Goal: Task Accomplishment & Management: Use online tool/utility

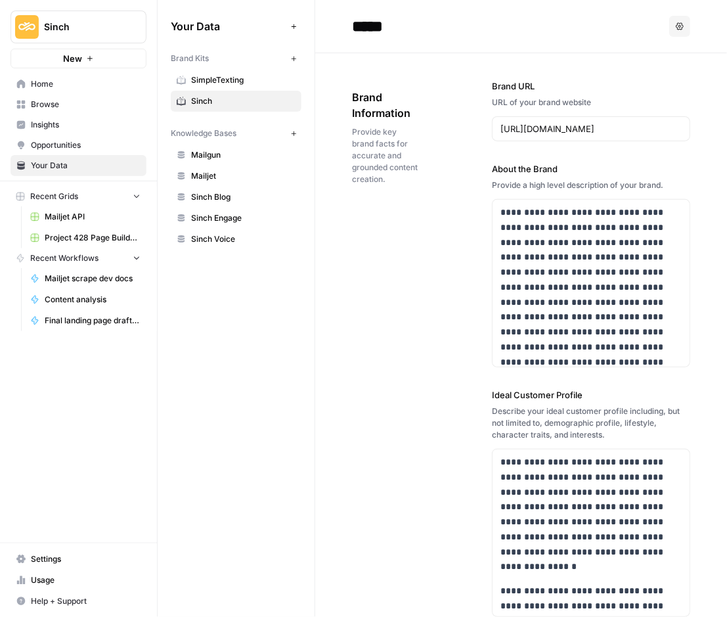
click at [50, 88] on span "Home" at bounding box center [86, 84] width 110 height 12
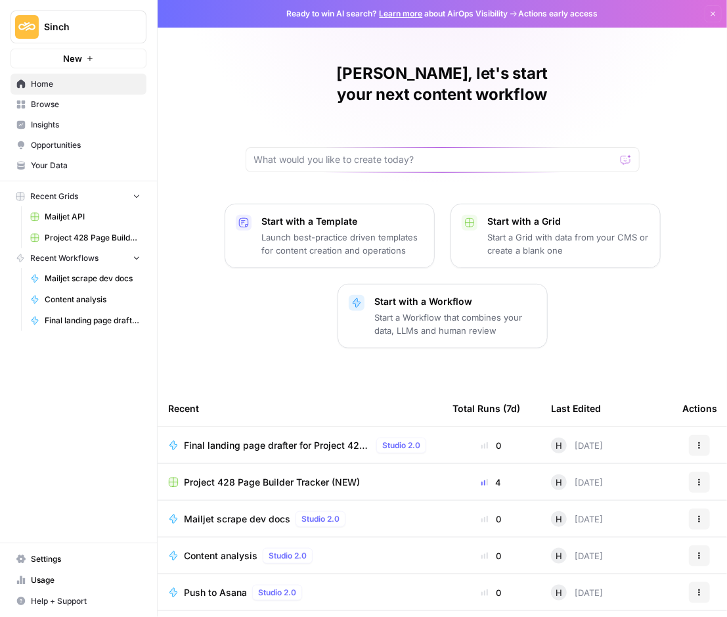
scroll to position [4, 0]
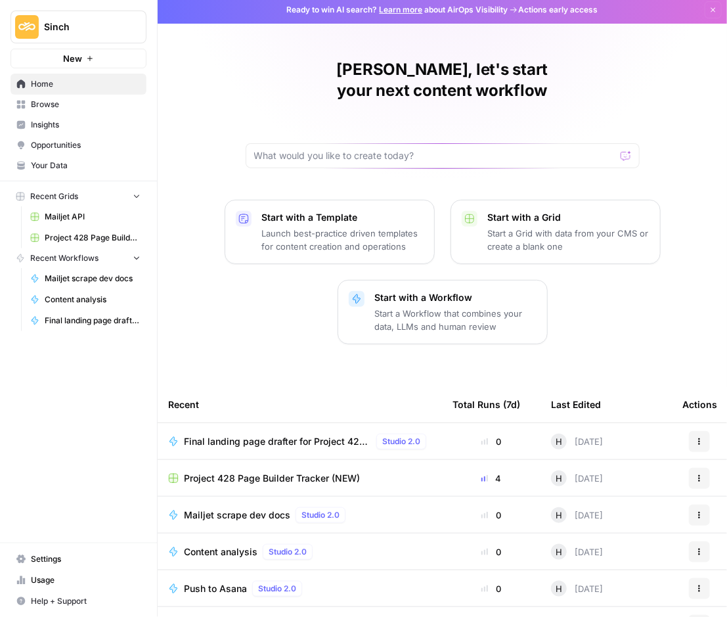
click at [223, 509] on span "Mailjet scrape dev docs" at bounding box center [237, 515] width 106 height 13
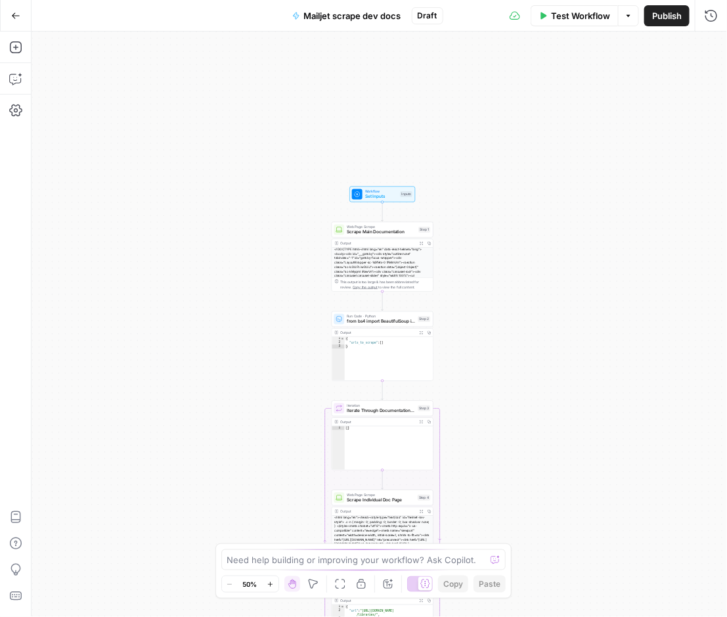
click at [366, 193] on span "Set Inputs" at bounding box center [381, 196] width 33 height 7
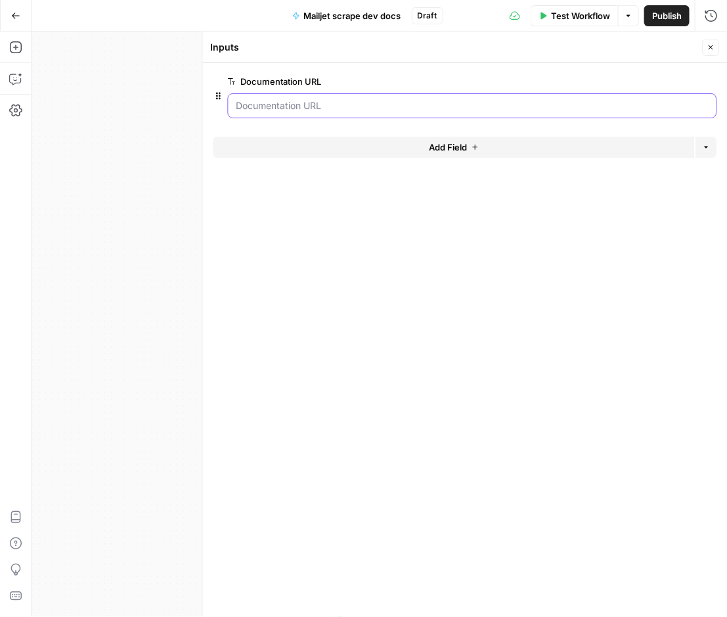
click at [272, 108] on URL "Documentation URL" at bounding box center [473, 105] width 472 height 13
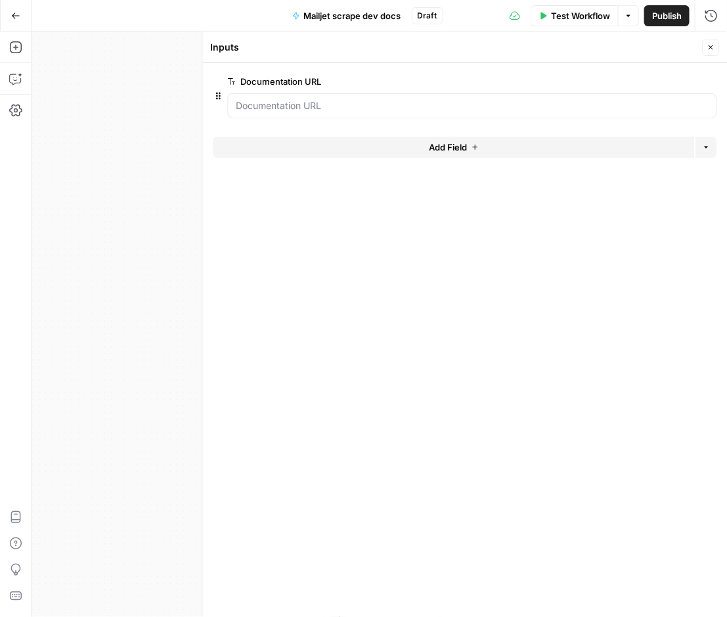
click at [710, 46] on icon "button" at bounding box center [712, 47] width 8 height 8
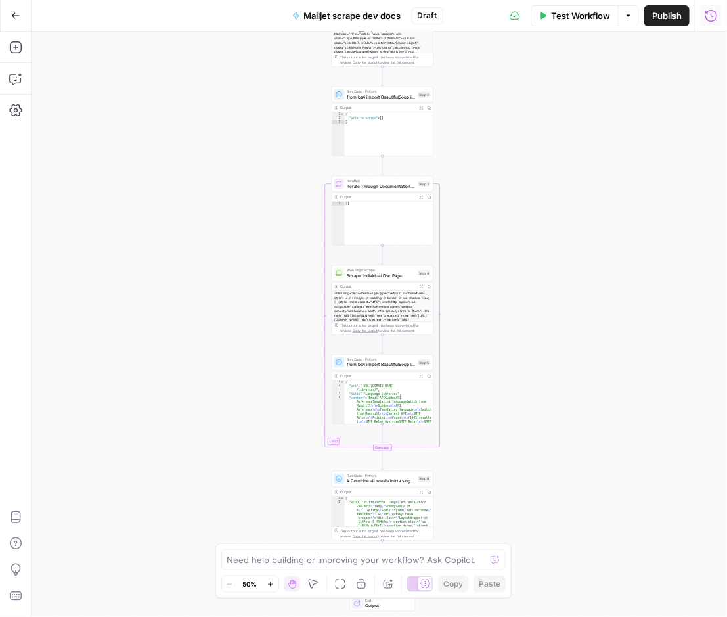
click at [711, 14] on icon "button" at bounding box center [711, 15] width 13 height 13
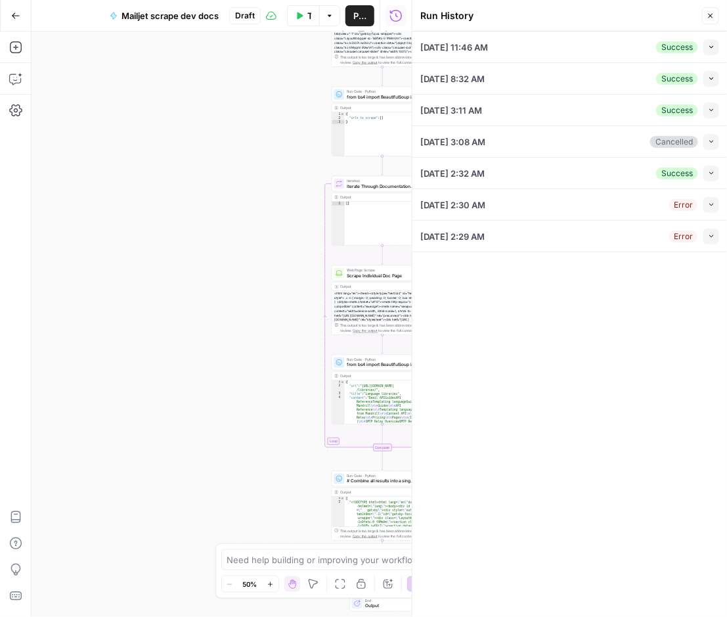
click at [712, 46] on icon "button" at bounding box center [711, 46] width 7 height 7
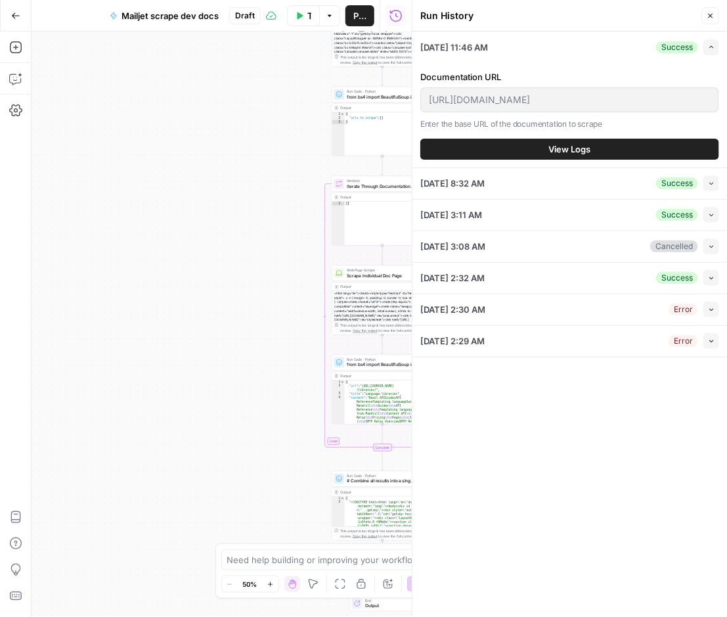
click at [712, 46] on icon "button" at bounding box center [711, 46] width 7 height 7
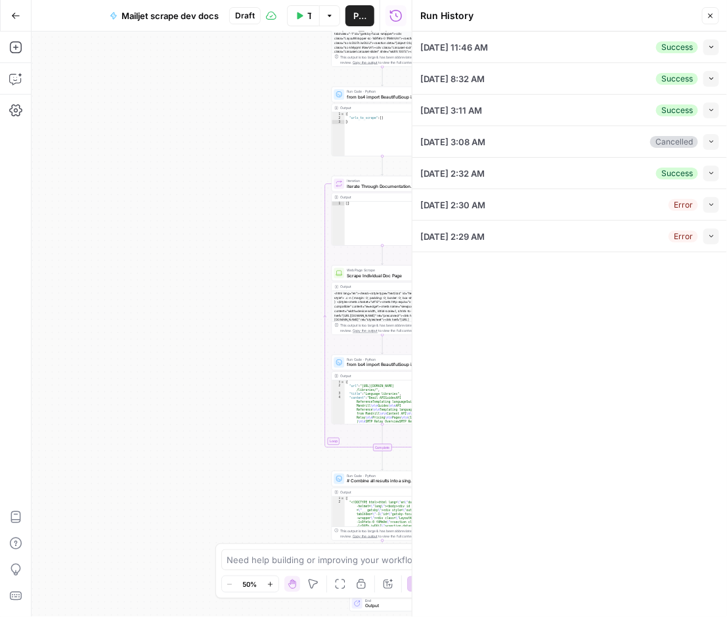
click at [463, 41] on span "[DATE] 11:46 AM" at bounding box center [455, 47] width 68 height 13
click at [591, 44] on div "[DATE] 11:46 AM Success Collapse" at bounding box center [570, 47] width 299 height 31
click at [708, 16] on icon "button" at bounding box center [711, 16] width 8 height 8
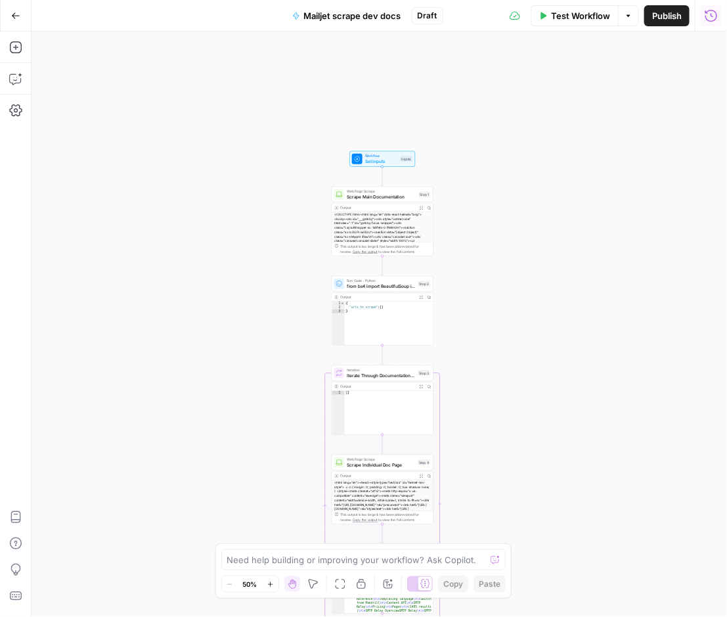
click at [706, 18] on icon "button" at bounding box center [711, 15] width 13 height 13
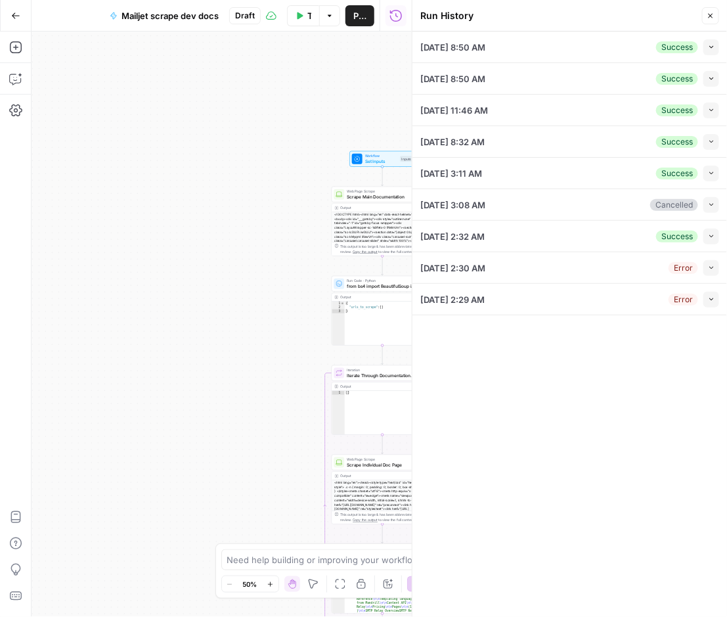
click at [704, 47] on button "Collapse" at bounding box center [712, 47] width 16 height 16
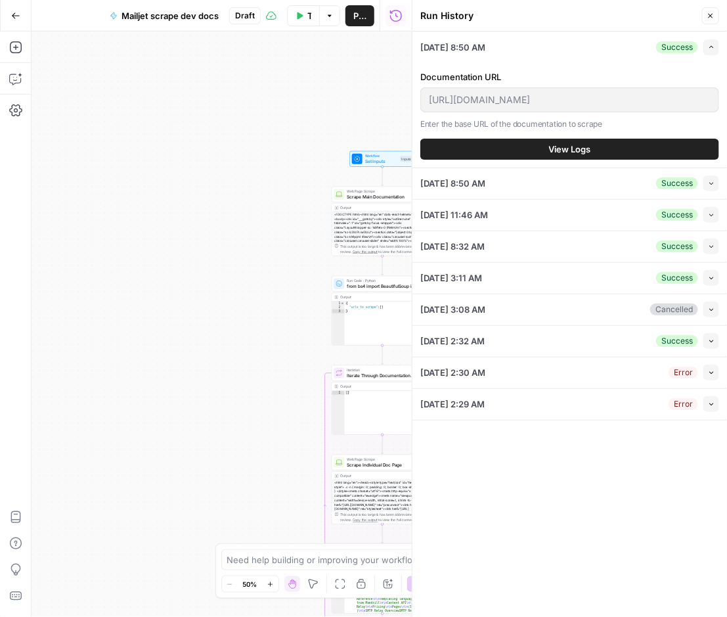
click at [423, 101] on div "[URL][DOMAIN_NAME]" at bounding box center [570, 99] width 299 height 25
